Goal: Task Accomplishment & Management: Manage account settings

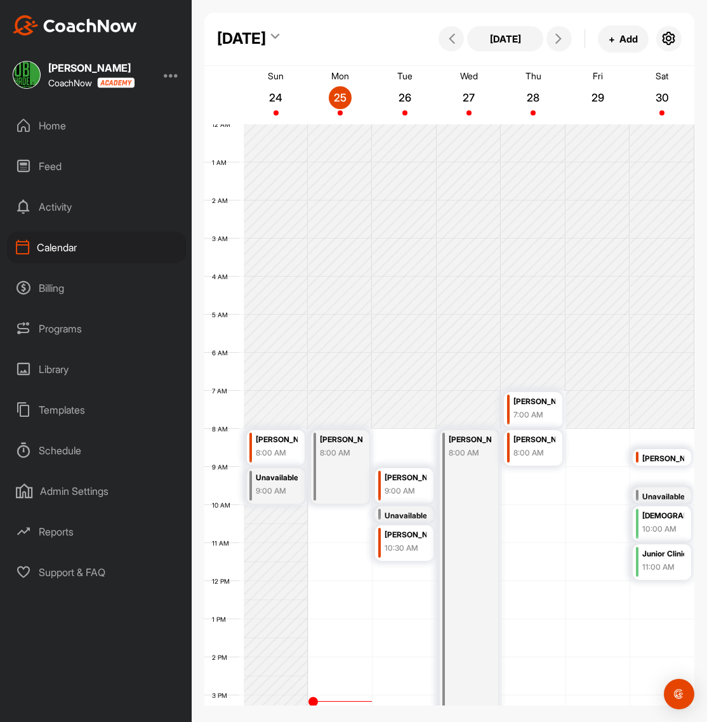
scroll to position [220, 0]
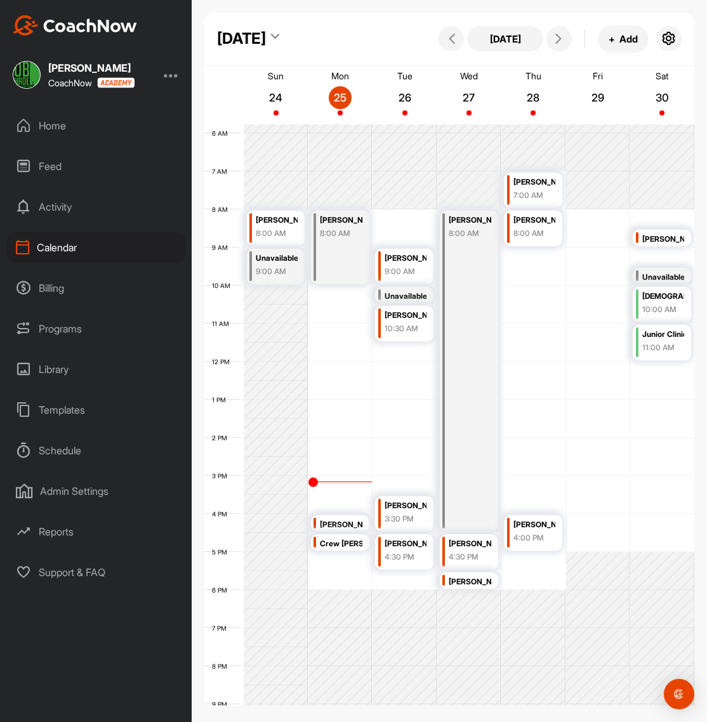
click at [398, 350] on div "12 AM 1 AM 2 AM 3 AM 4 AM 5 AM 6 AM 7 AM 8 AM 9 AM 10 AM 11 AM 12 PM 1 PM 2 PM …" at bounding box center [449, 362] width 490 height 914
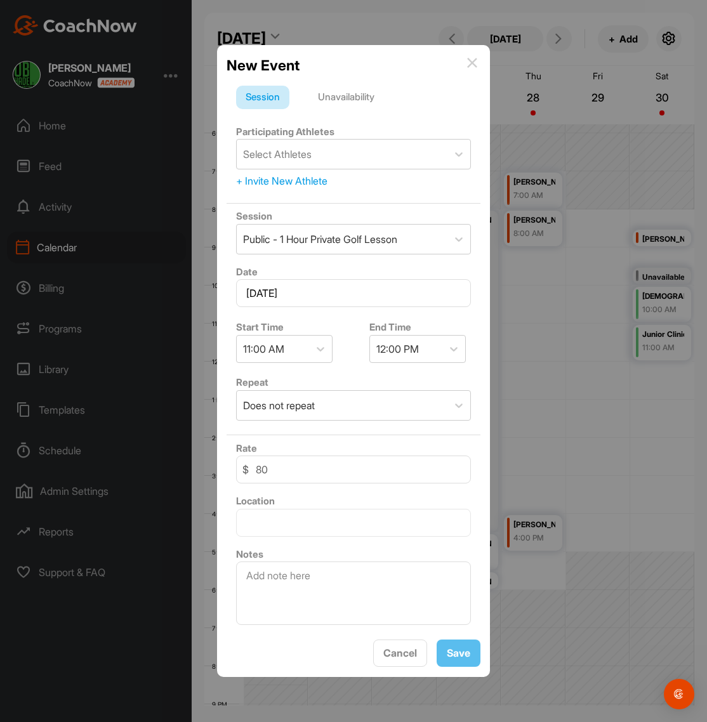
click at [355, 98] on div "Unavailability" at bounding box center [346, 98] width 76 height 24
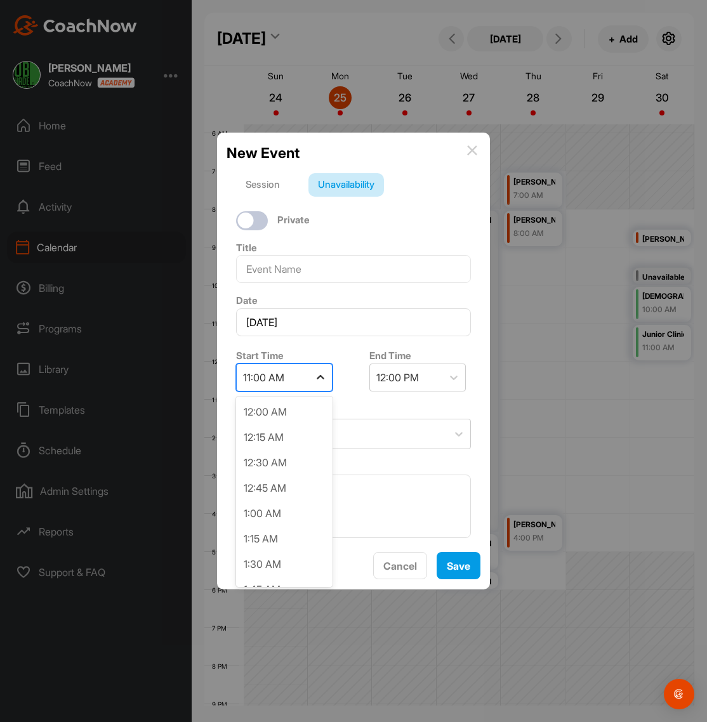
click at [325, 377] on icon at bounding box center [320, 377] width 13 height 13
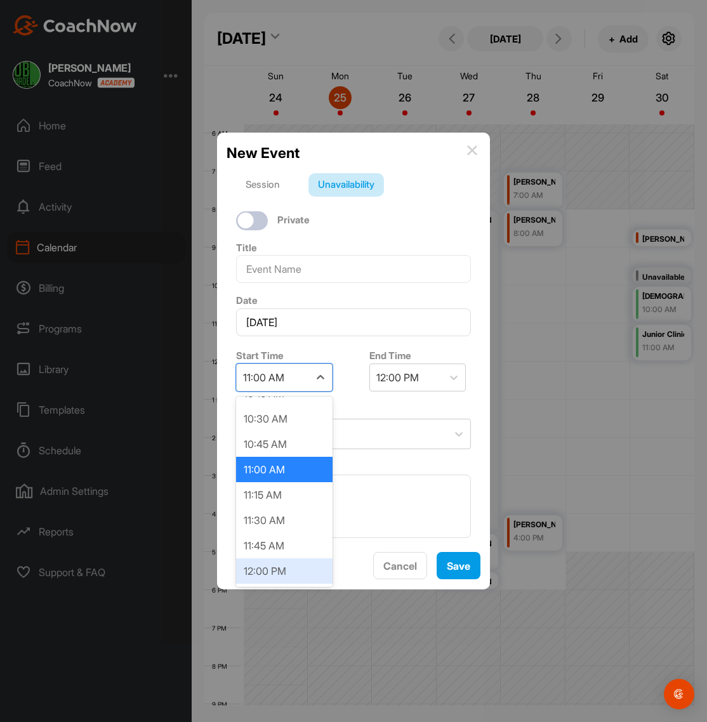
scroll to position [1062, 0]
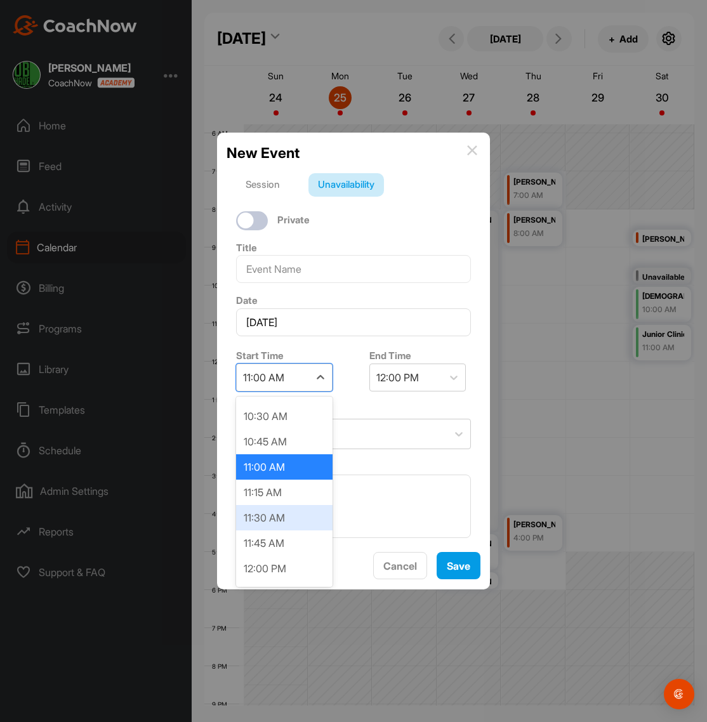
click at [273, 523] on div "11:30 AM" at bounding box center [284, 517] width 96 height 25
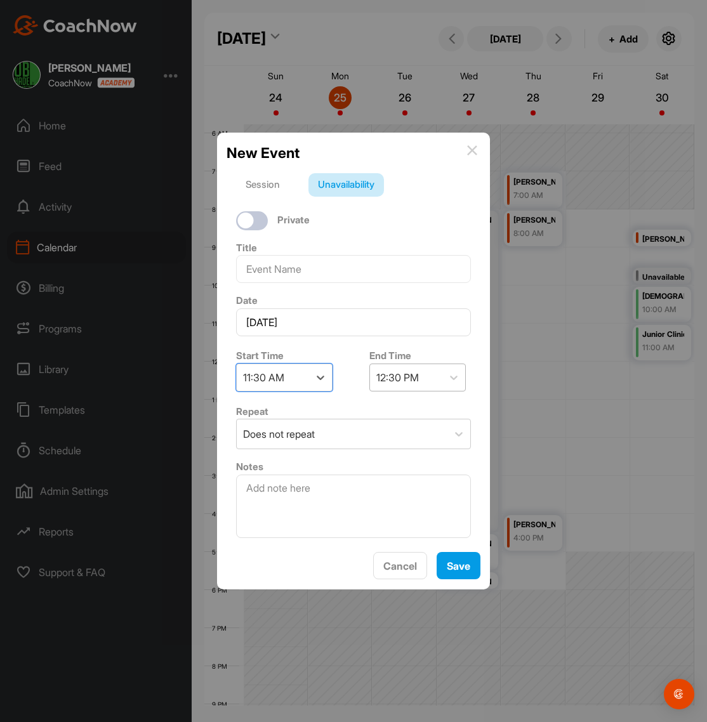
click at [431, 368] on div "12:30 PM" at bounding box center [406, 377] width 72 height 27
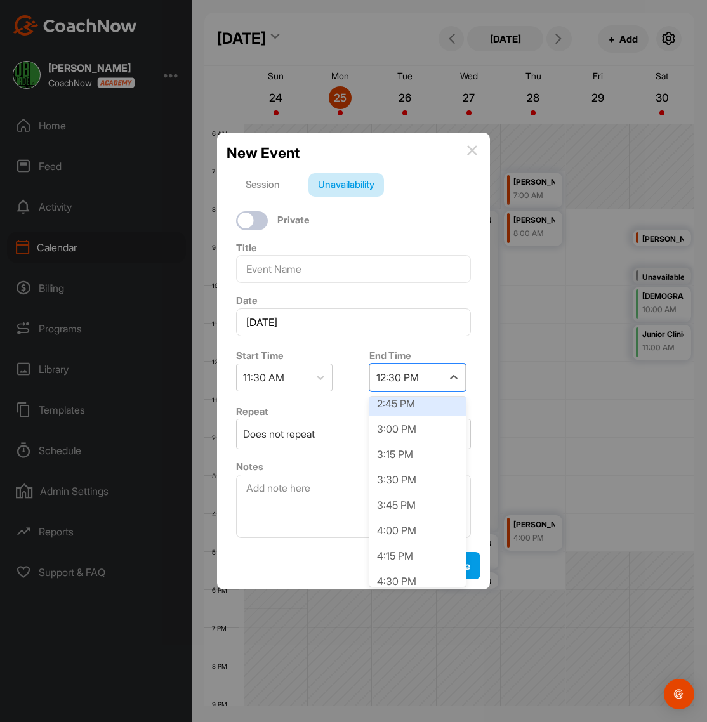
scroll to position [319, 0]
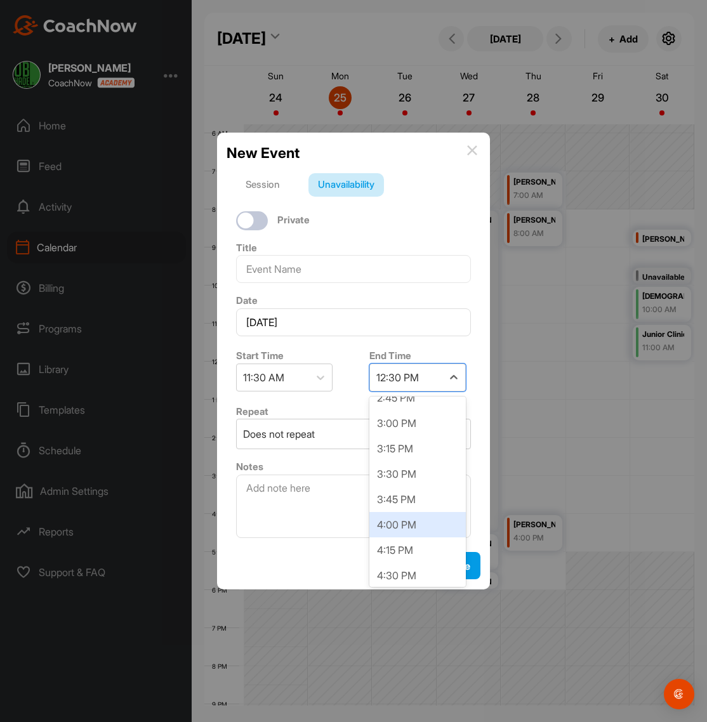
click at [394, 522] on div "4:00 PM" at bounding box center [417, 524] width 96 height 25
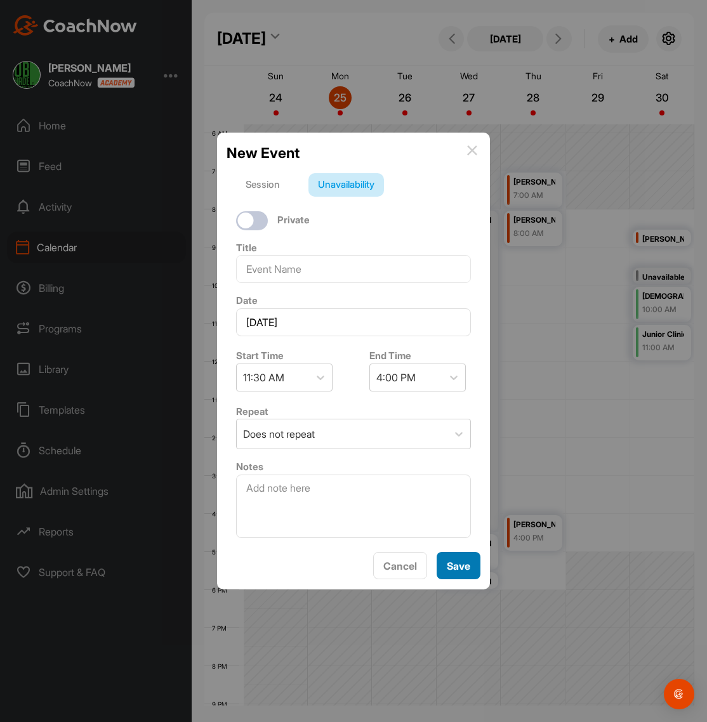
click at [459, 572] on button "Save" at bounding box center [459, 565] width 44 height 27
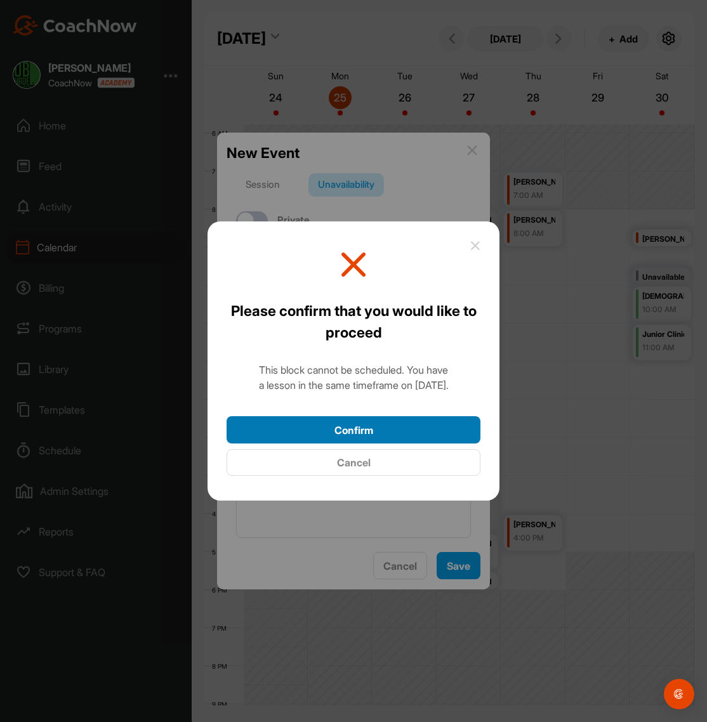
click at [383, 423] on button "Confirm" at bounding box center [354, 429] width 254 height 27
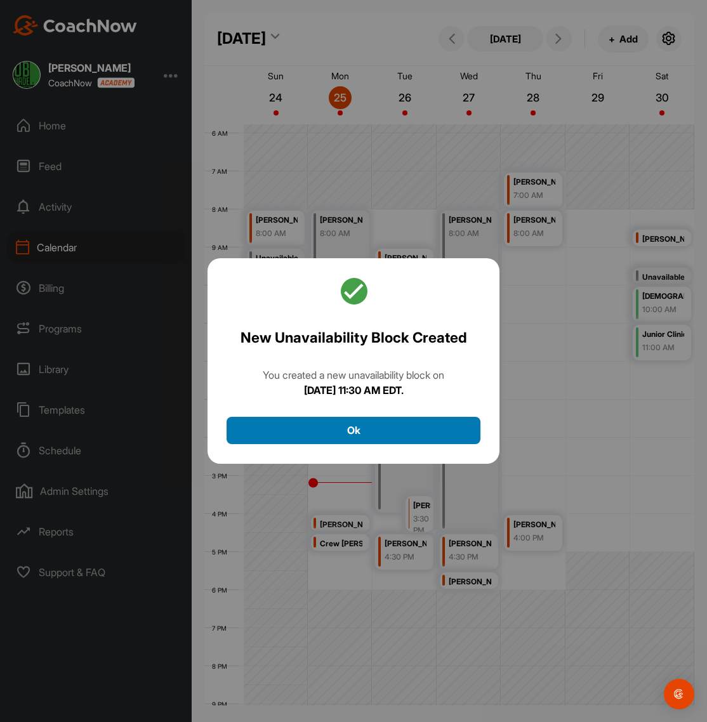
click at [391, 430] on button "Ok" at bounding box center [354, 430] width 254 height 27
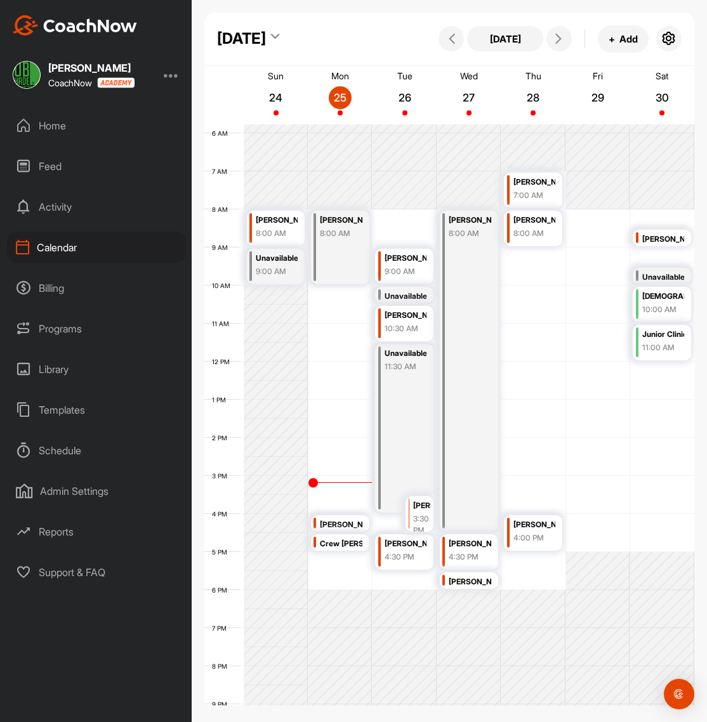
click at [391, 492] on div "Unavailable 11:30 AM" at bounding box center [404, 428] width 58 height 169
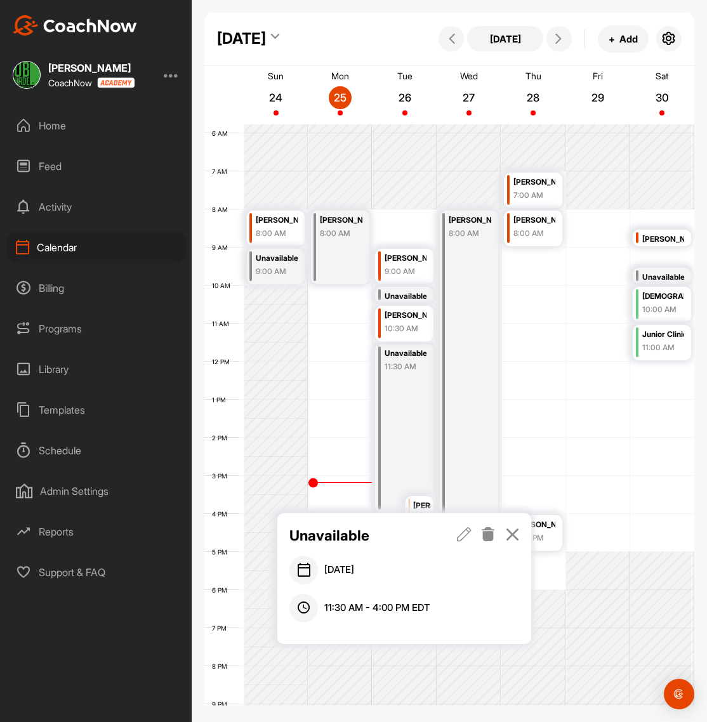
click at [468, 534] on icon at bounding box center [464, 534] width 15 height 14
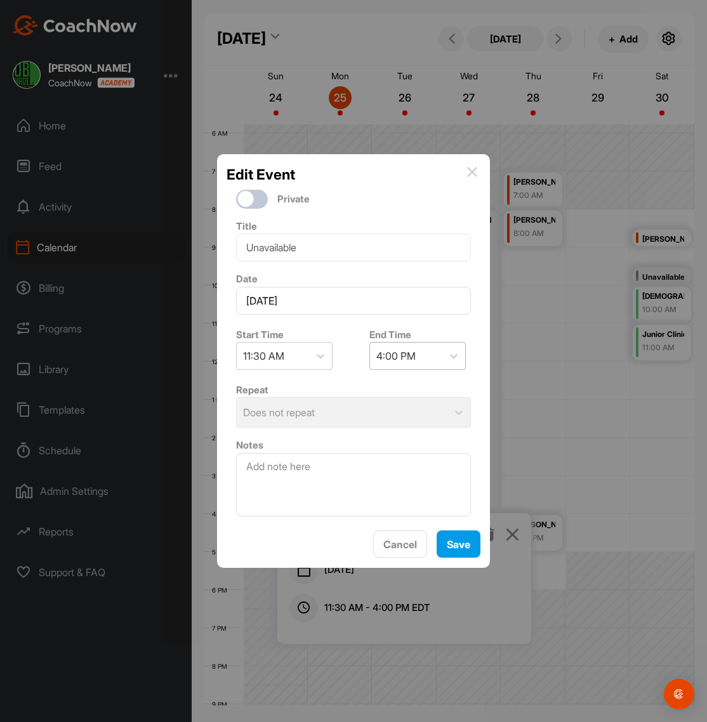
click at [416, 355] on div "4:00 PM" at bounding box center [395, 355] width 39 height 15
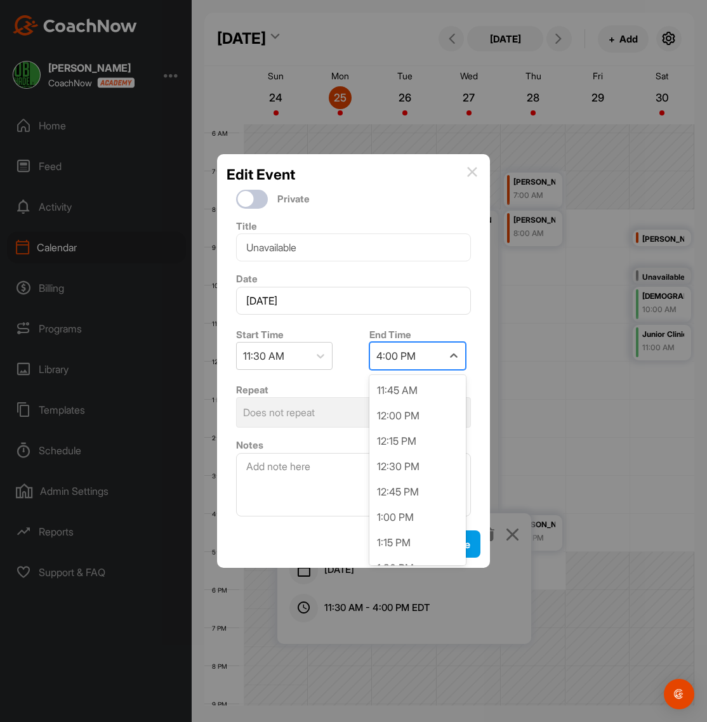
scroll to position [277, 0]
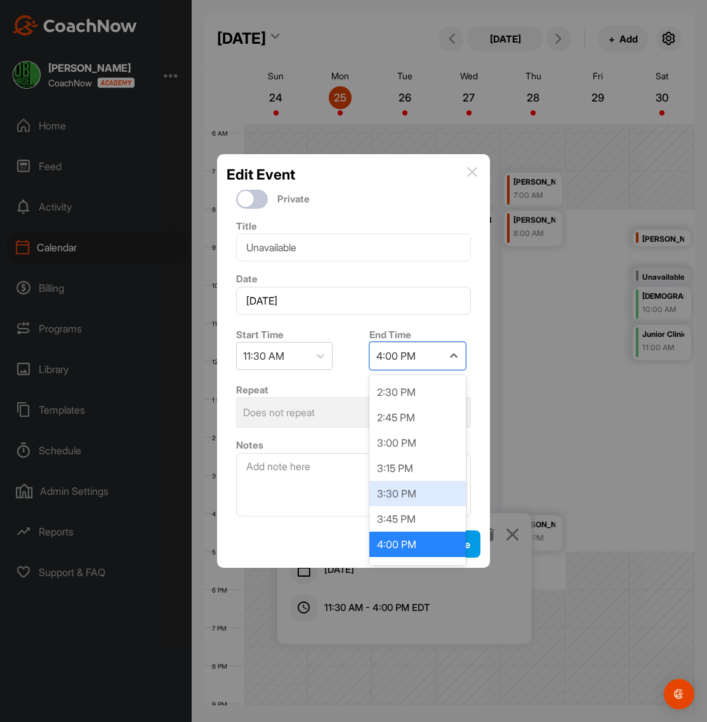
click at [405, 482] on div "3:30 PM" at bounding box center [417, 493] width 96 height 25
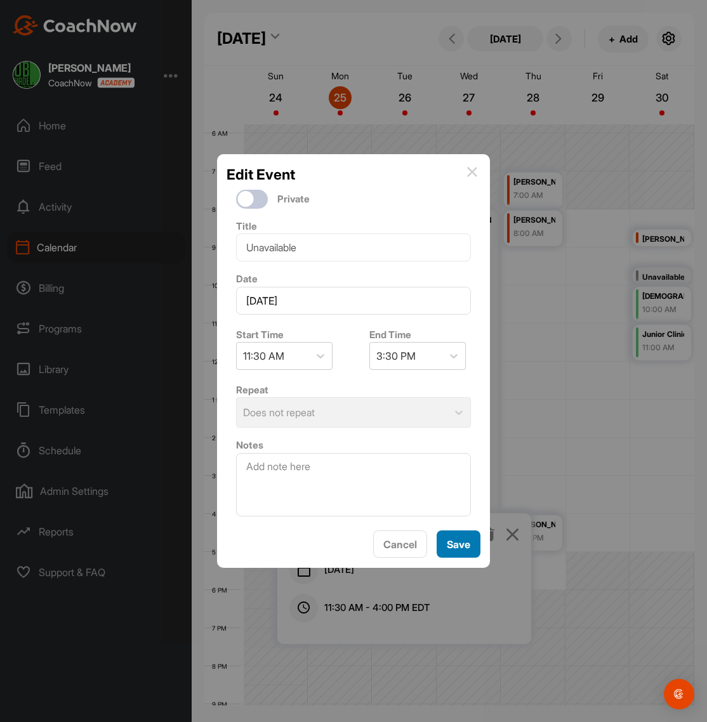
click at [457, 548] on button "Save" at bounding box center [459, 543] width 44 height 27
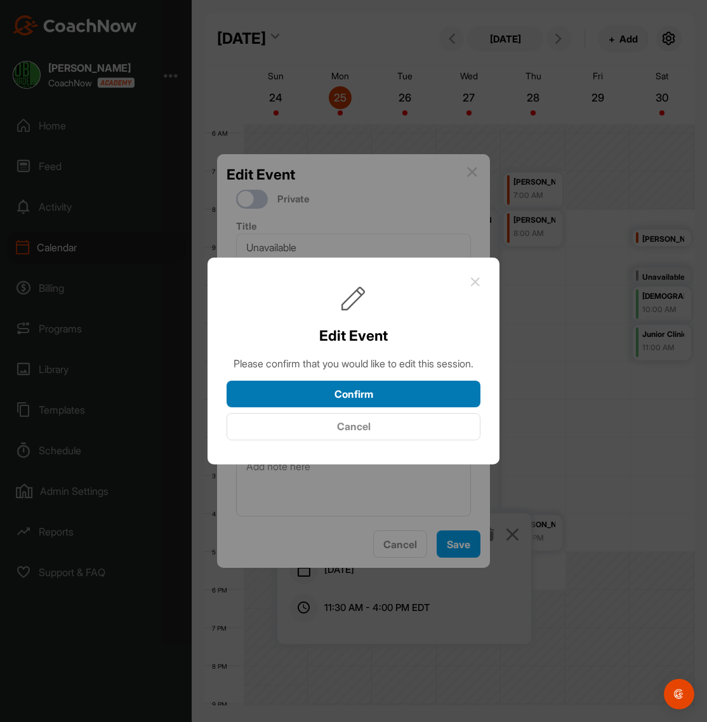
click at [378, 408] on button "Confirm" at bounding box center [354, 394] width 254 height 27
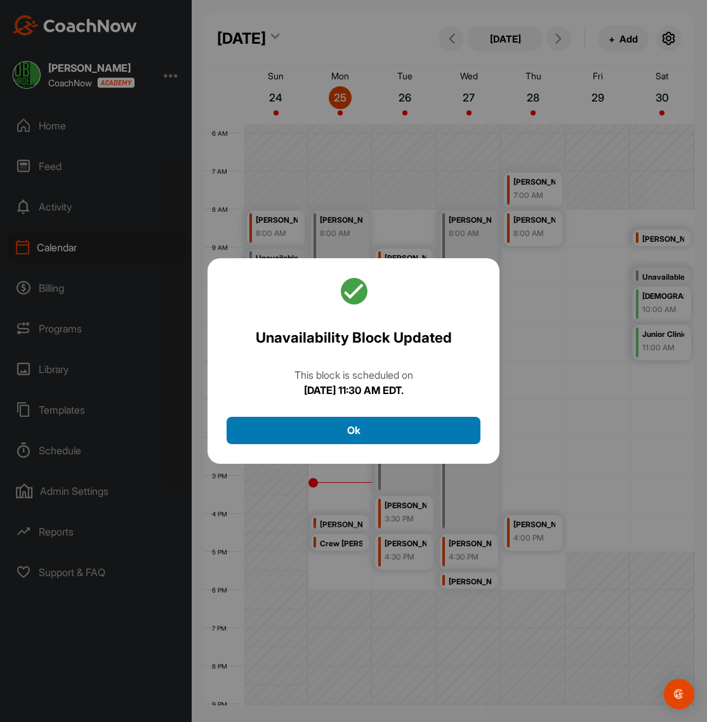
click at [353, 433] on button "Ok" at bounding box center [354, 430] width 254 height 27
